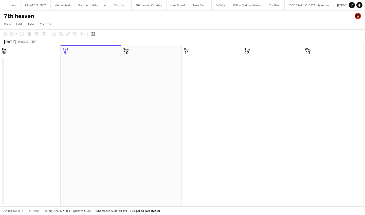
click at [2, 4] on button "Menu" at bounding box center [5, 5] width 10 height 10
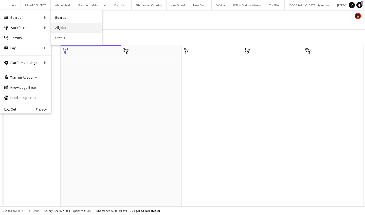
click at [68, 27] on link "All jobs" at bounding box center [76, 28] width 51 height 10
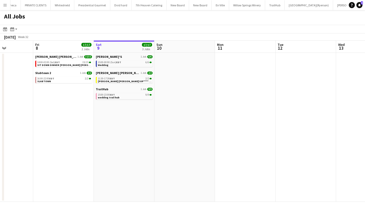
scroll to position [0, 148]
click at [4, 2] on button "Menu" at bounding box center [5, 5] width 10 height 10
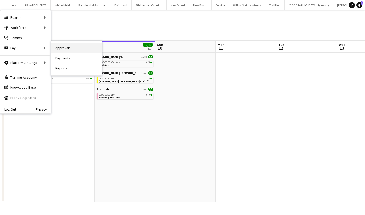
click at [70, 47] on link "Approvals" at bounding box center [76, 48] width 51 height 10
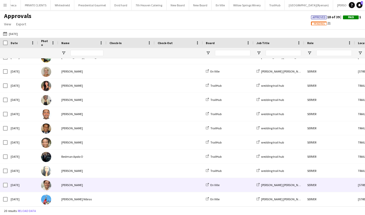
scroll to position [31, 0]
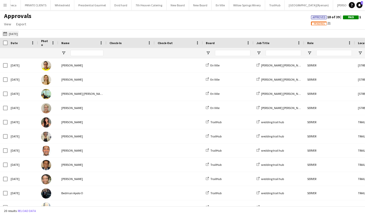
click at [4, 34] on app-icon "[DATE]" at bounding box center [6, 34] width 6 height 4
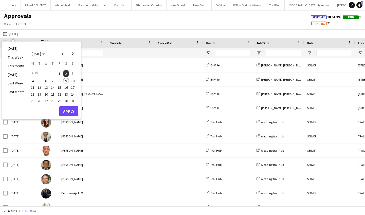
click at [60, 80] on span "8" at bounding box center [59, 81] width 6 height 6
click at [72, 108] on button "Apply" at bounding box center [68, 111] width 19 height 10
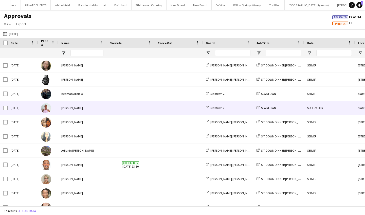
click at [132, 109] on span at bounding box center [131, 108] width 42 height 14
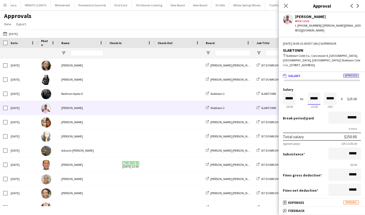
click at [320, 94] on input "*****" at bounding box center [314, 99] width 13 height 12
type input "*****"
click at [312, 105] on div at bounding box center [311, 107] width 6 height 5
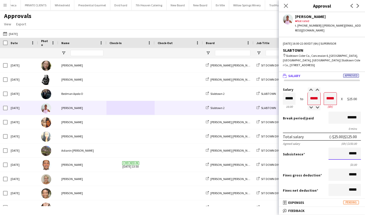
click at [357, 150] on input "*****" at bounding box center [345, 154] width 32 height 12
type input "**"
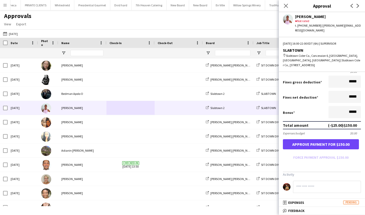
click at [327, 142] on button "Approve payment for $150.00" at bounding box center [321, 144] width 76 height 10
type input "******"
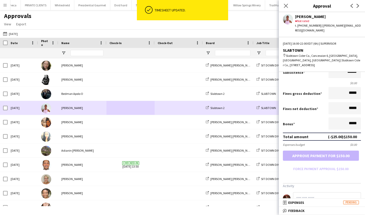
click at [134, 106] on span at bounding box center [131, 108] width 42 height 14
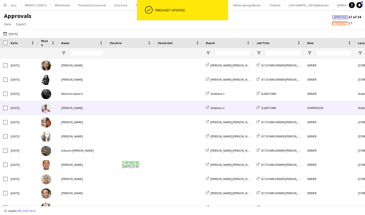
click at [134, 106] on span at bounding box center [131, 108] width 42 height 14
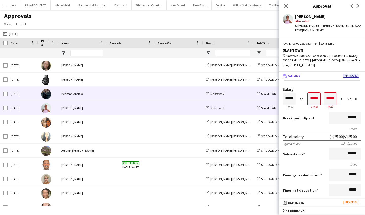
click at [110, 93] on span at bounding box center [131, 94] width 42 height 14
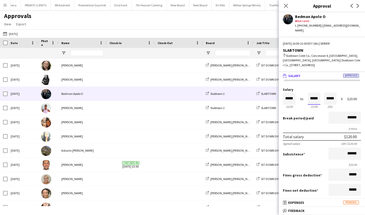
click at [319, 93] on input "*****" at bounding box center [314, 99] width 13 height 12
type input "*****"
click at [311, 105] on div at bounding box center [311, 107] width 6 height 5
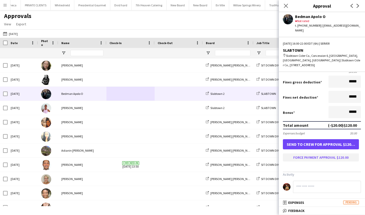
click at [323, 155] on button "Force payment approval $120.00" at bounding box center [321, 158] width 76 height 8
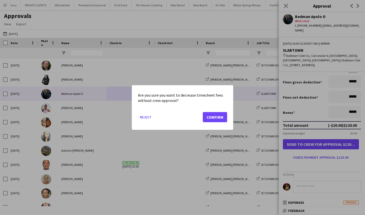
click at [221, 118] on button "Confirm" at bounding box center [215, 117] width 24 height 10
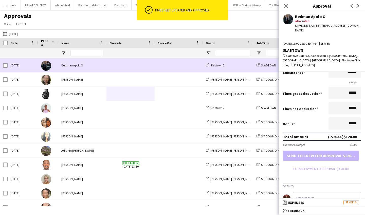
click at [178, 65] on span at bounding box center [179, 65] width 42 height 14
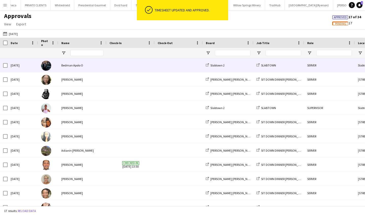
click at [178, 65] on span at bounding box center [179, 65] width 42 height 14
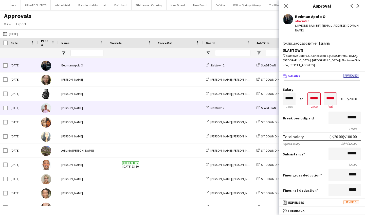
click at [144, 113] on span at bounding box center [131, 108] width 42 height 14
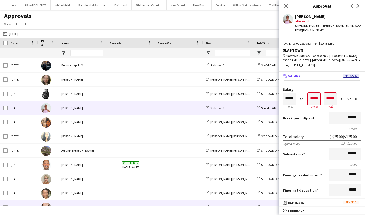
scroll to position [0, 0]
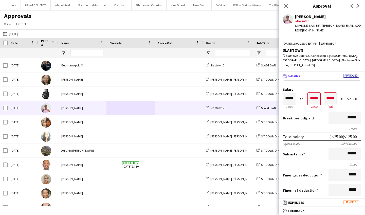
click at [4, 5] on app-icon "Menu" at bounding box center [5, 5] width 4 height 4
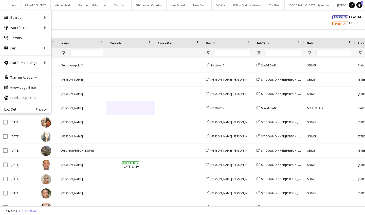
click at [5, 6] on app-icon "Menu" at bounding box center [5, 5] width 4 height 4
click at [63, 48] on link "Approvals" at bounding box center [76, 48] width 51 height 10
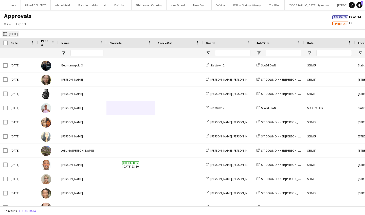
click at [4, 33] on app-icon "[DATE]" at bounding box center [6, 34] width 6 height 4
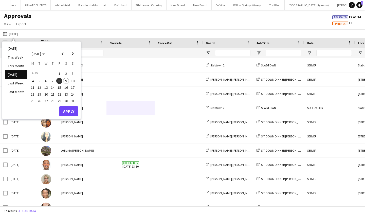
click at [66, 81] on span "9" at bounding box center [66, 81] width 6 height 6
click at [71, 108] on button "Apply" at bounding box center [68, 111] width 19 height 10
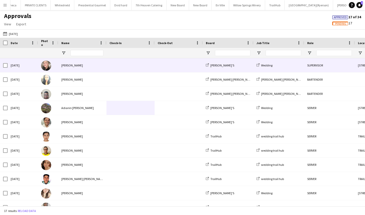
click at [89, 70] on div "[PERSON_NAME]" at bounding box center [82, 65] width 48 height 14
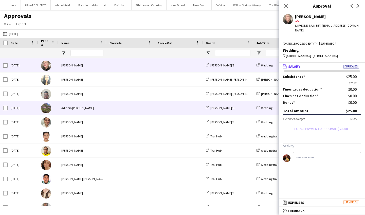
click at [160, 108] on span at bounding box center [179, 108] width 42 height 14
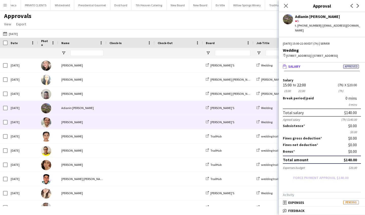
click at [114, 123] on span at bounding box center [131, 122] width 42 height 14
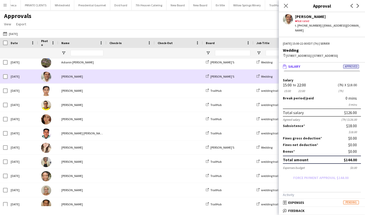
scroll to position [47, 0]
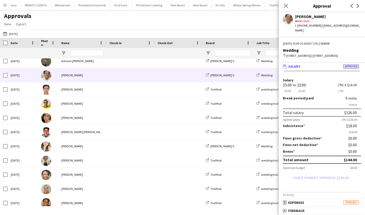
click at [5, 3] on button "Menu" at bounding box center [5, 5] width 10 height 10
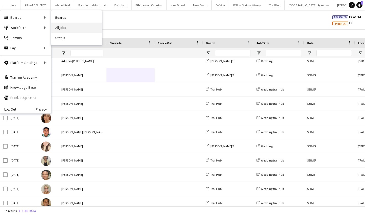
click at [72, 26] on link "All jobs" at bounding box center [76, 28] width 51 height 10
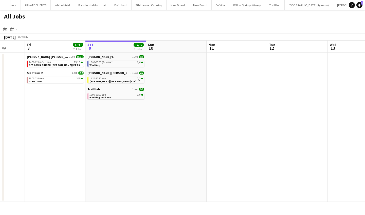
scroll to position [0, 156]
